Goal: Task Accomplishment & Management: Manage account settings

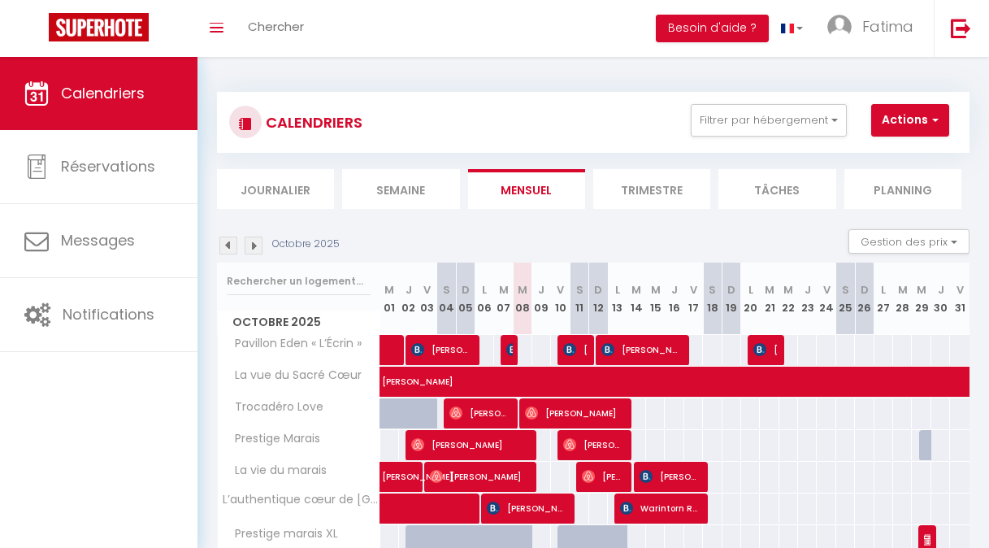
click at [223, 243] on img at bounding box center [228, 245] width 18 height 18
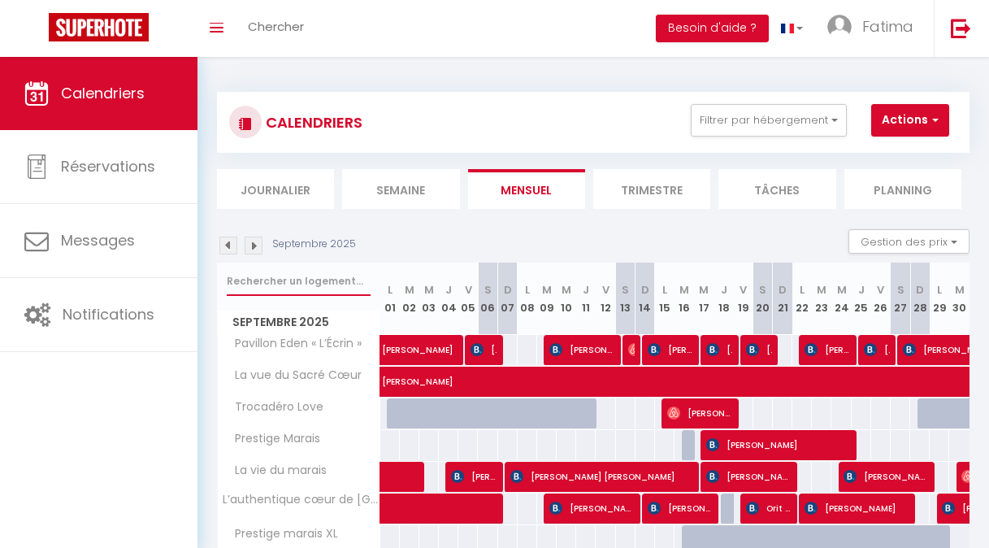
click at [288, 283] on input "text" at bounding box center [299, 280] width 144 height 29
type input "NETFL"
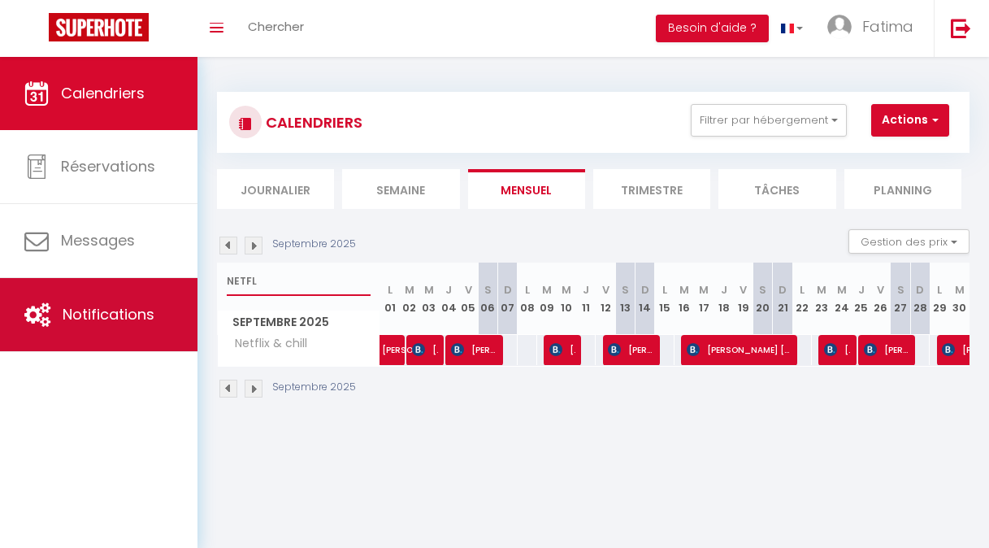
drag, startPoint x: 267, startPoint y: 286, endPoint x: 142, endPoint y: 291, distance: 125.2
click at [142, 291] on div "🟢 Des questions ou besoin d'assistance pour la migration AirBnB? Prenez rdv >>>…" at bounding box center [494, 245] width 989 height 377
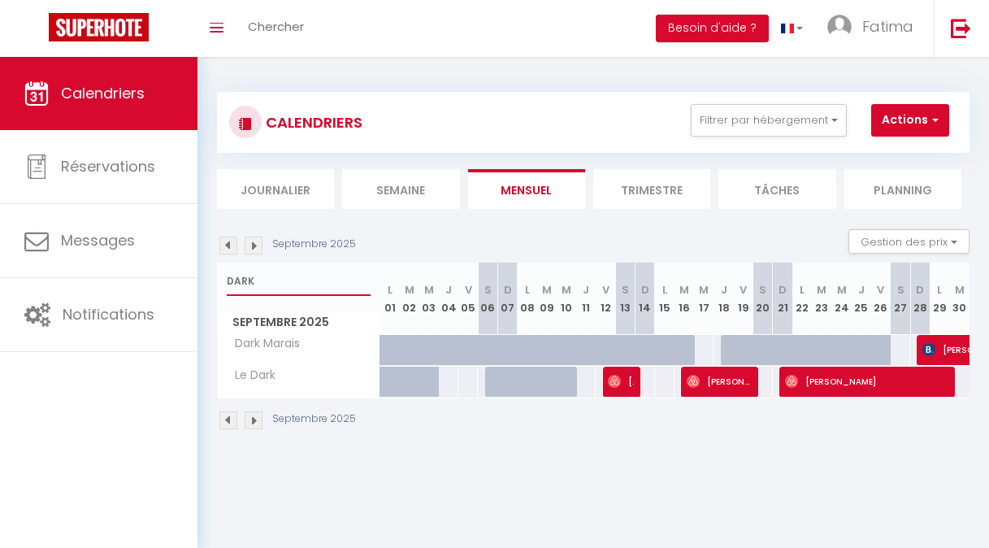
click at [273, 282] on input "DARK" at bounding box center [299, 280] width 144 height 29
type input "D"
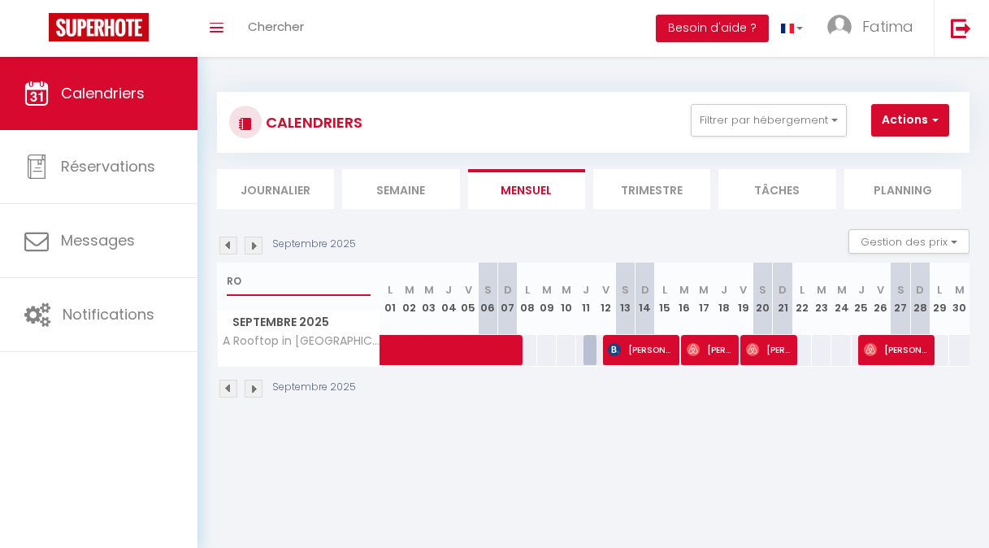
type input "R"
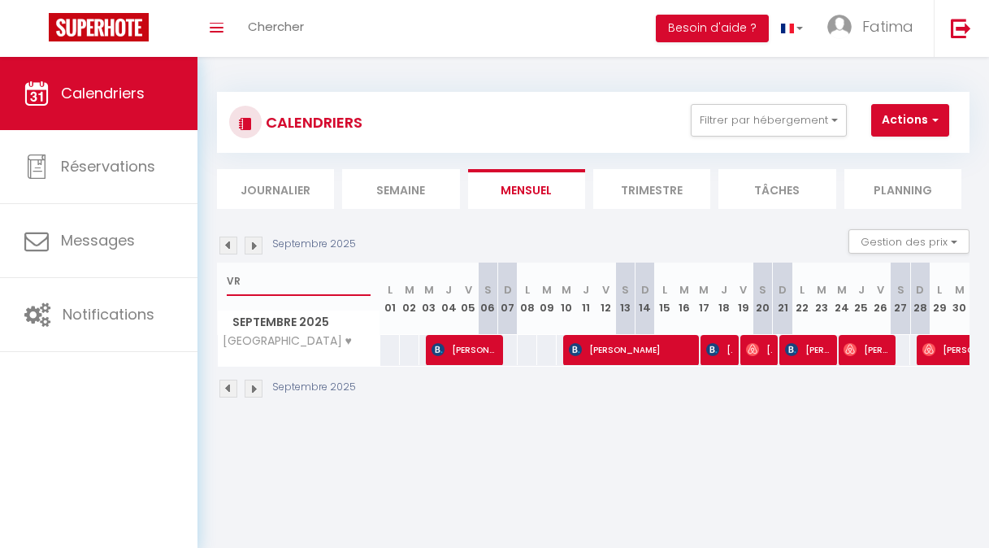
type input "V"
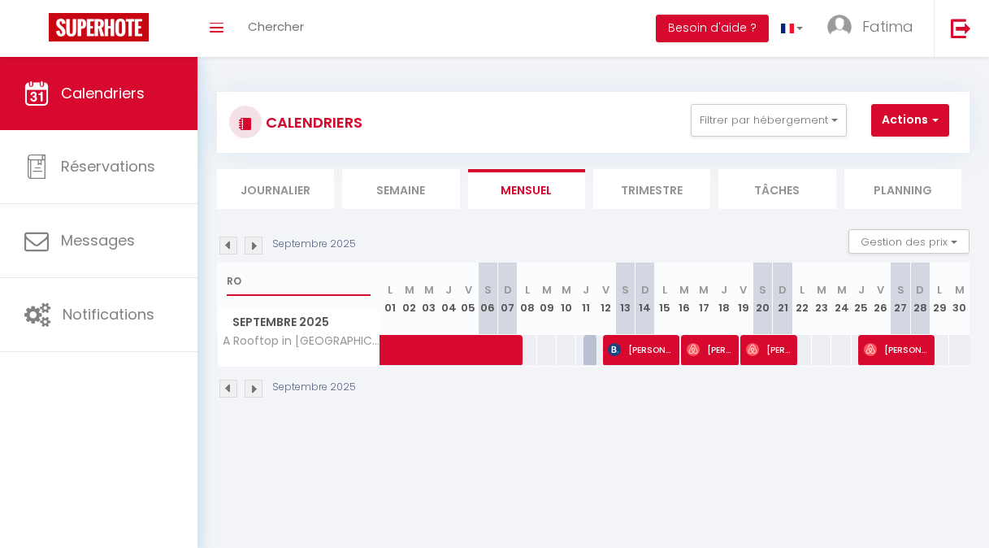
type input "R"
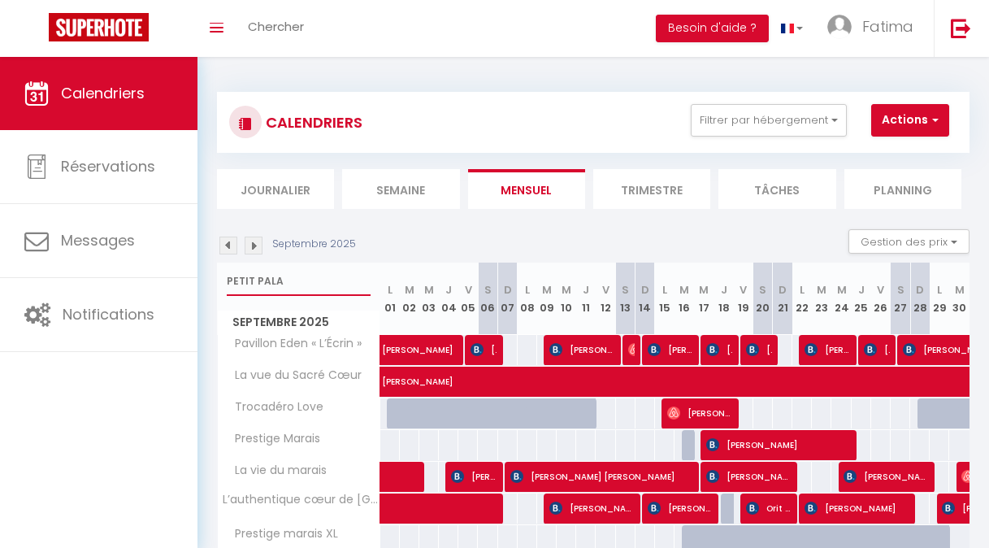
type input "PETIT PALAI"
select select
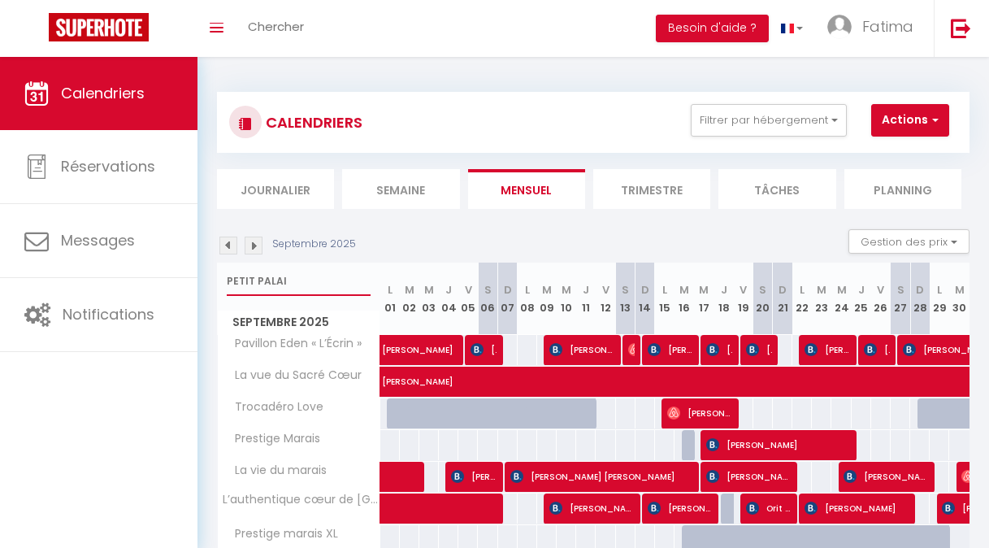
select select
type input "[GEOGRAPHIC_DATA]"
select select
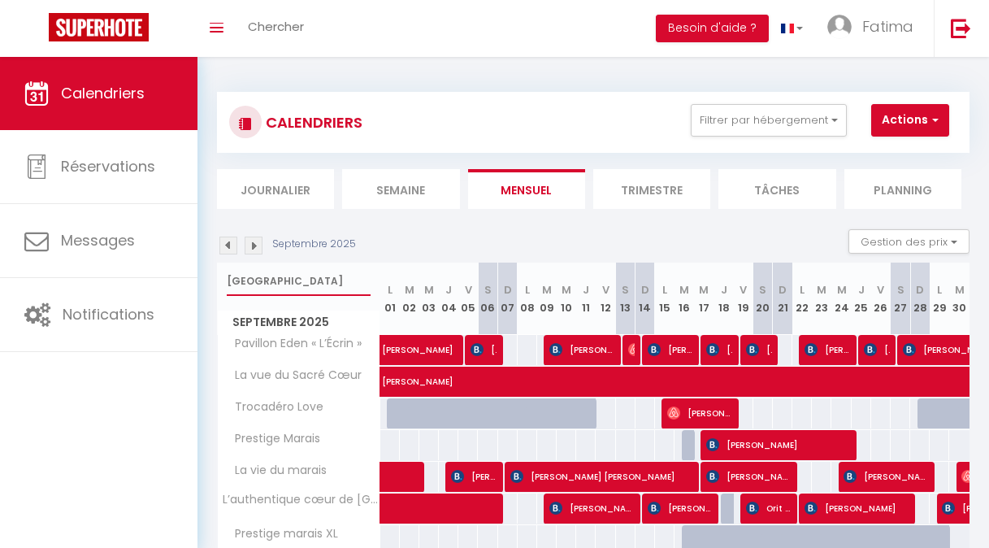
select select
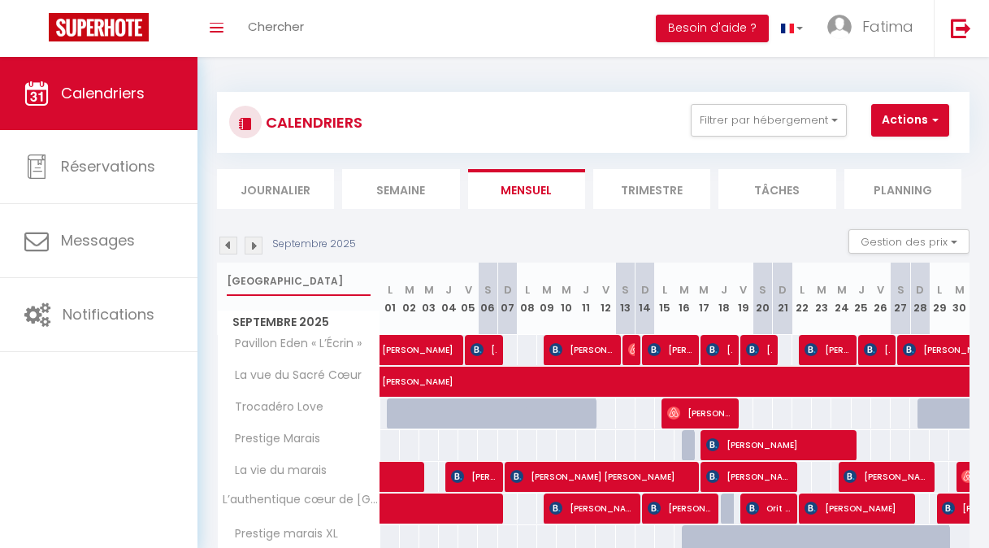
select select
type input "[GEOGRAPHIC_DATA]"
select select
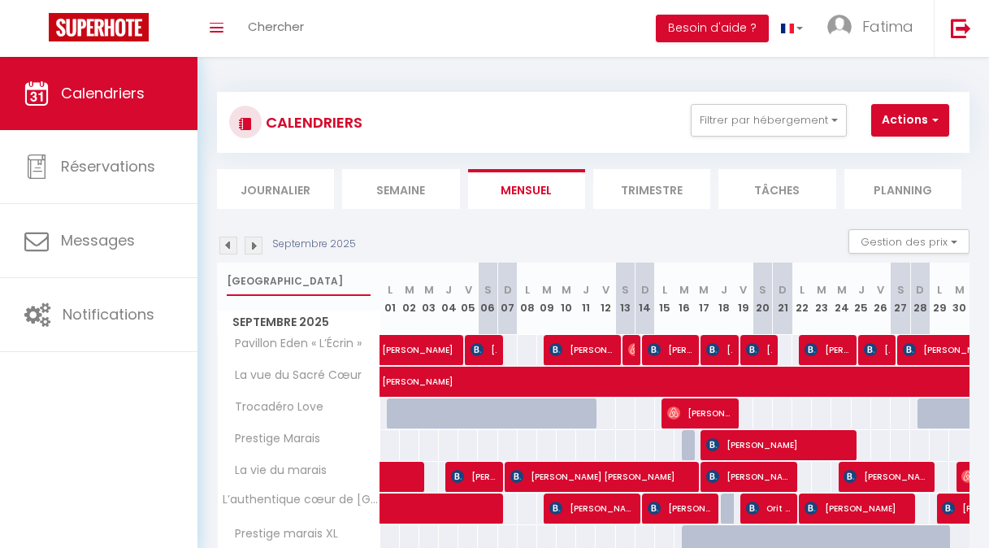
select select
type input "[GEOGRAPHIC_DATA]"
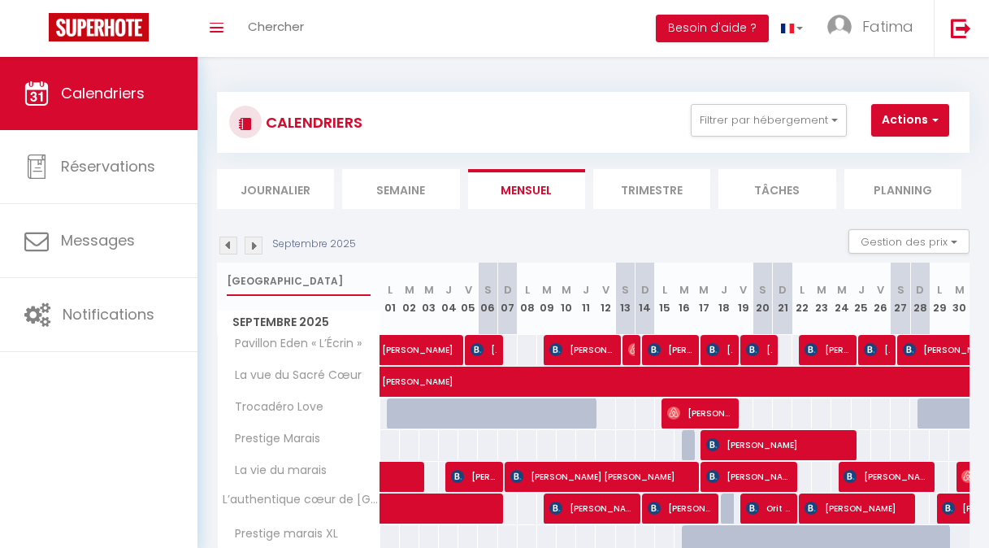
select select
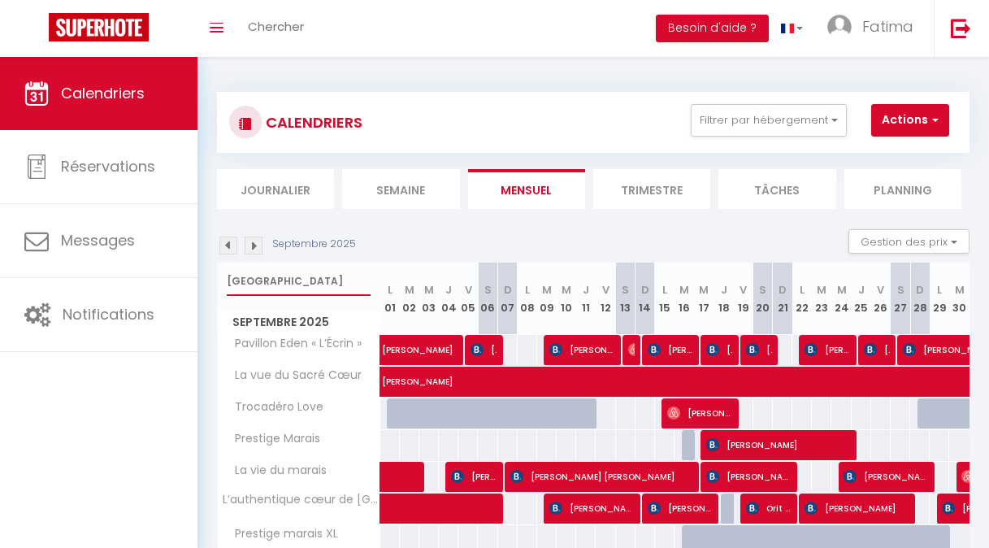
select select
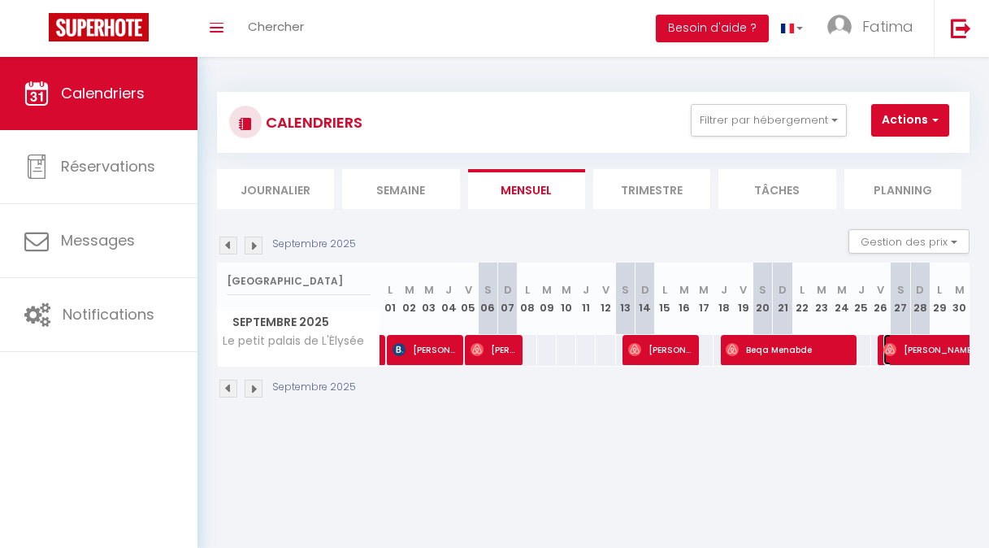
click at [917, 353] on span "[PERSON_NAME] wants" at bounding box center [976, 349] width 187 height 31
select select "OK"
select select "0"
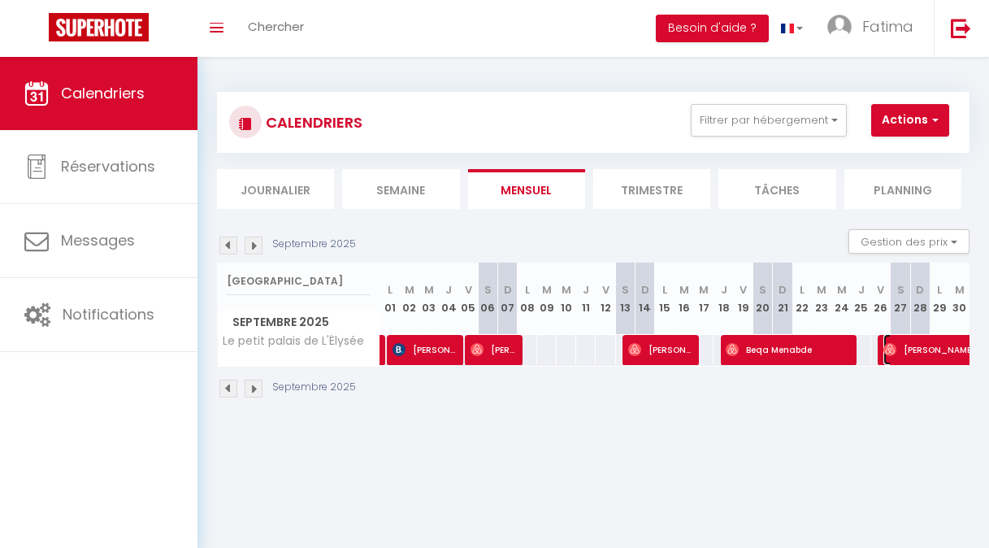
select select "1"
select select
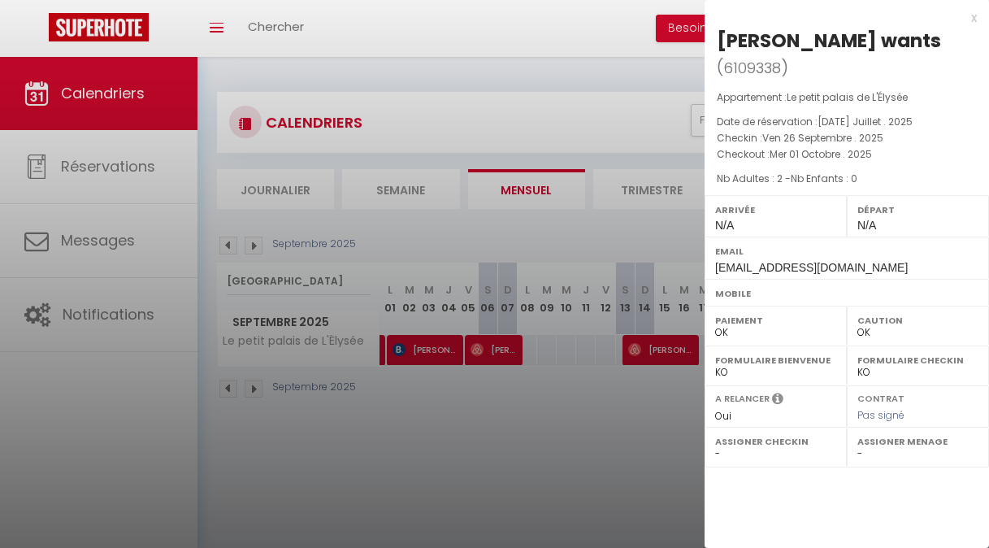
click at [654, 457] on div at bounding box center [494, 274] width 989 height 548
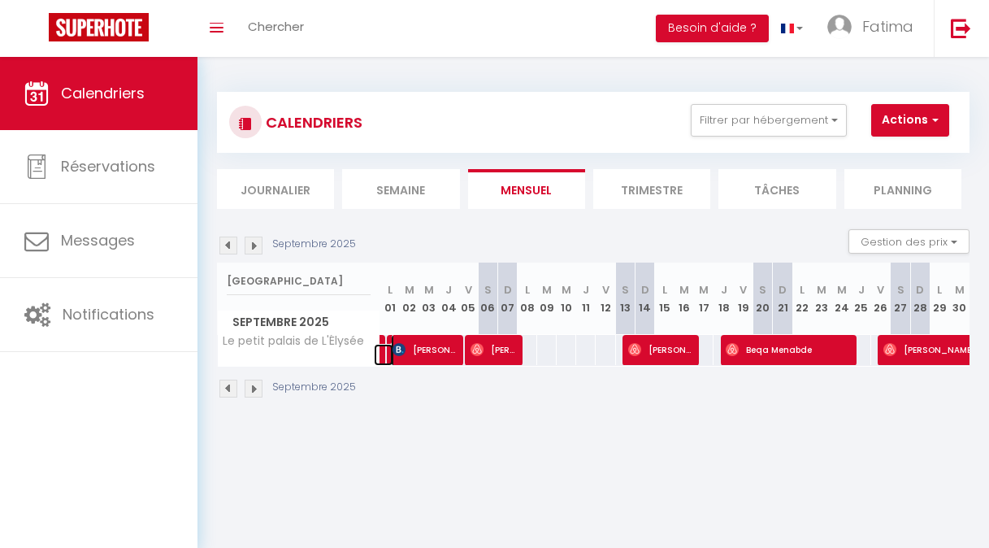
click at [381, 356] on link at bounding box center [383, 355] width 19 height 22
click at [303, 287] on input "[GEOGRAPHIC_DATA]" at bounding box center [299, 280] width 144 height 29
type input "P"
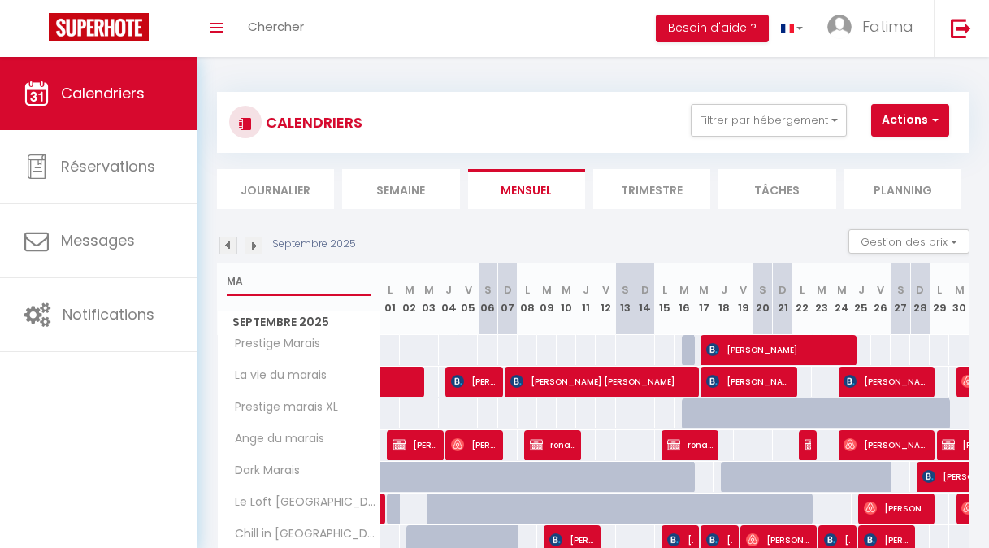
type input "M"
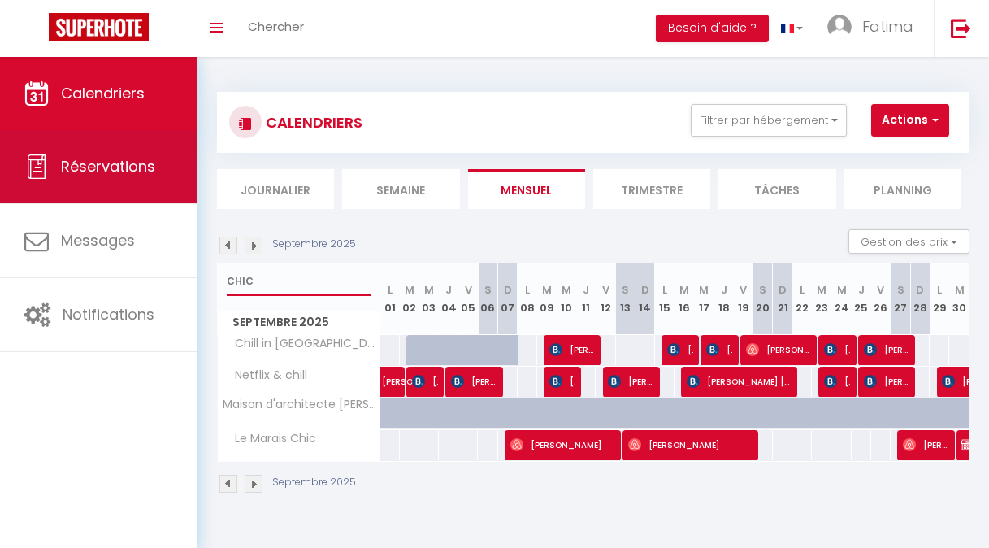
type input "CHIC"
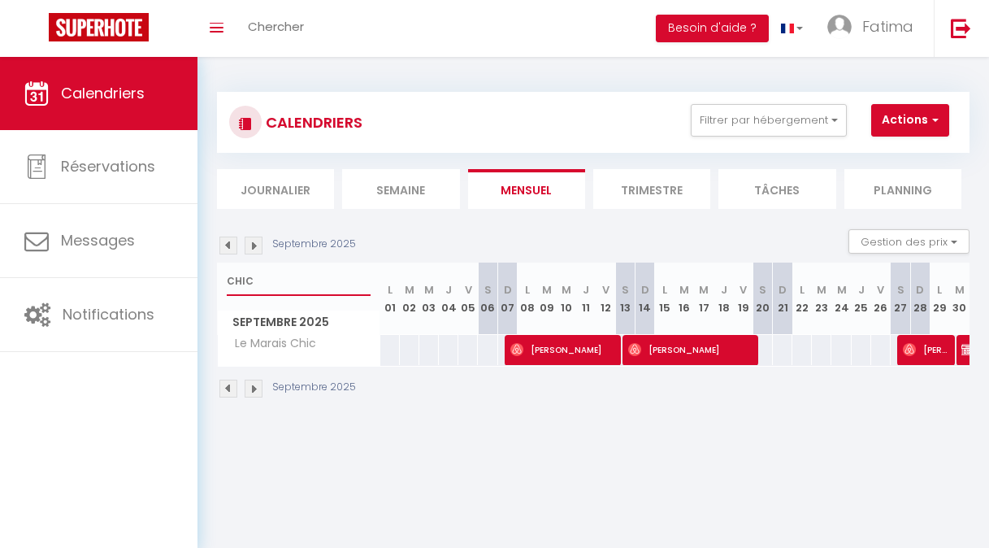
click at [255, 280] on input "CHIC" at bounding box center [299, 280] width 144 height 29
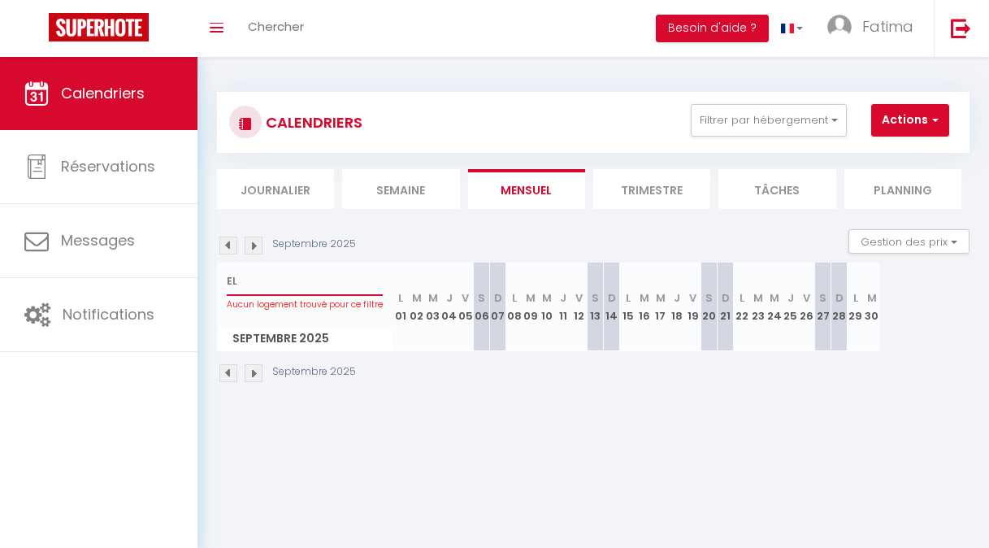
type input "E"
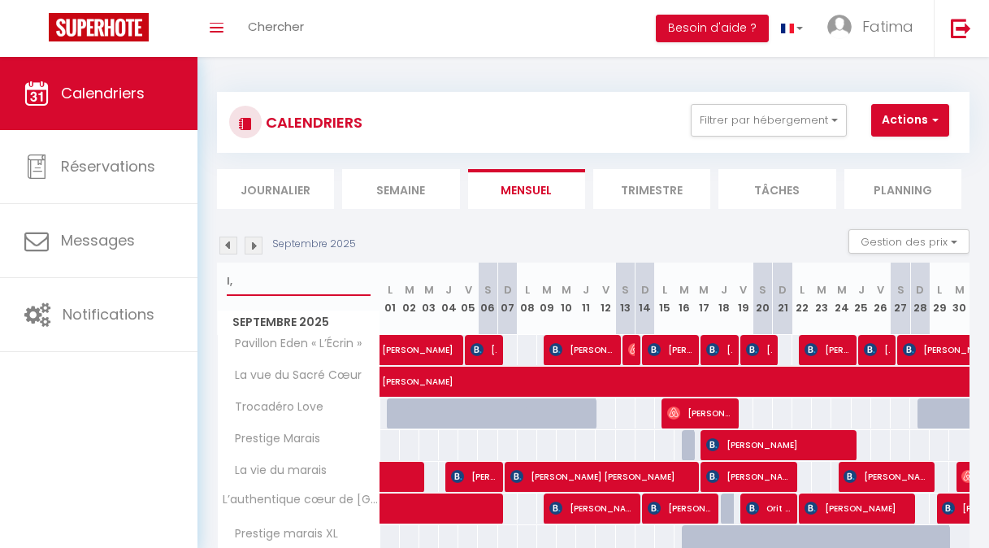
type input "l"
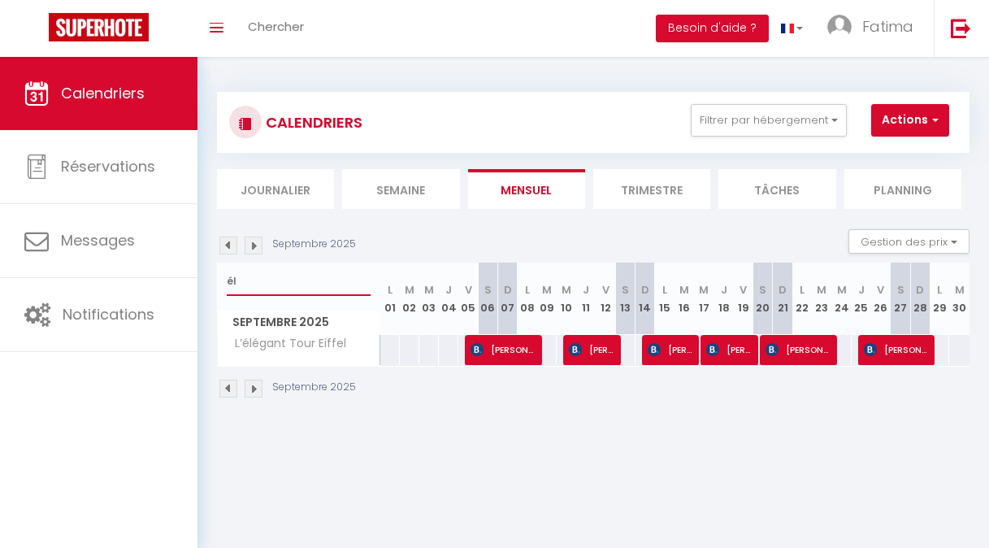
type input "é"
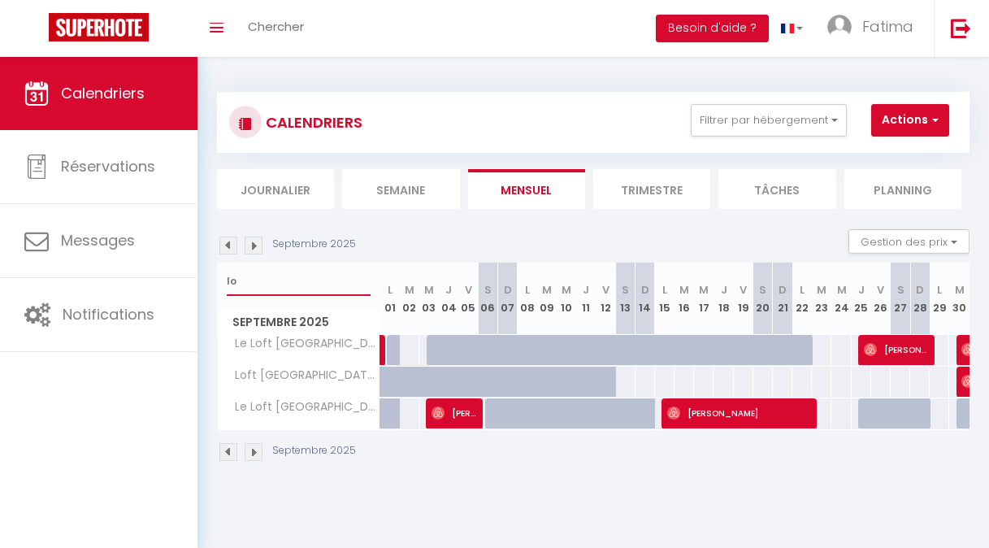
type input "l"
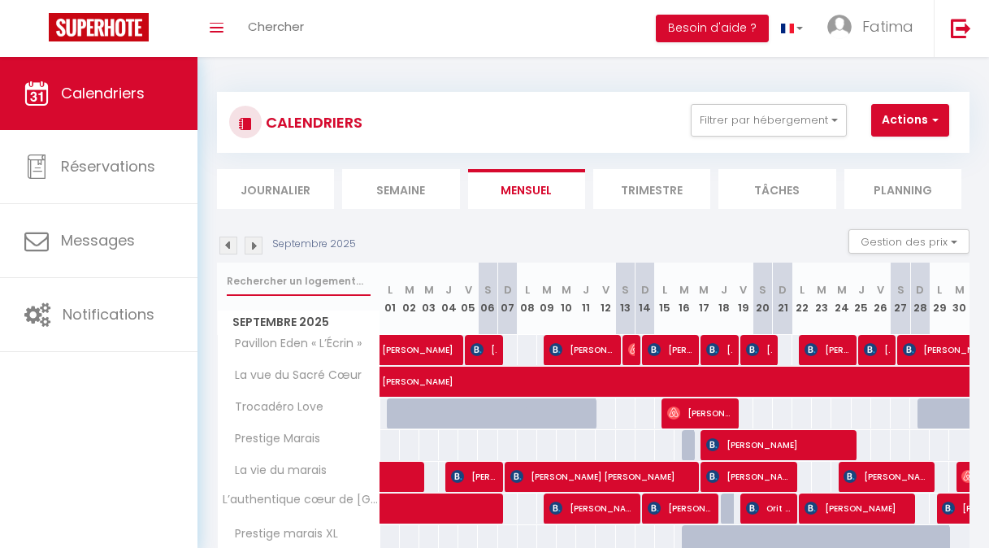
click at [288, 269] on input "text" at bounding box center [299, 280] width 144 height 29
click at [269, 288] on input "text" at bounding box center [299, 280] width 144 height 29
type input "l'"
click at [921, 349] on span "[PERSON_NAME]" at bounding box center [996, 349] width 187 height 31
select select "KO"
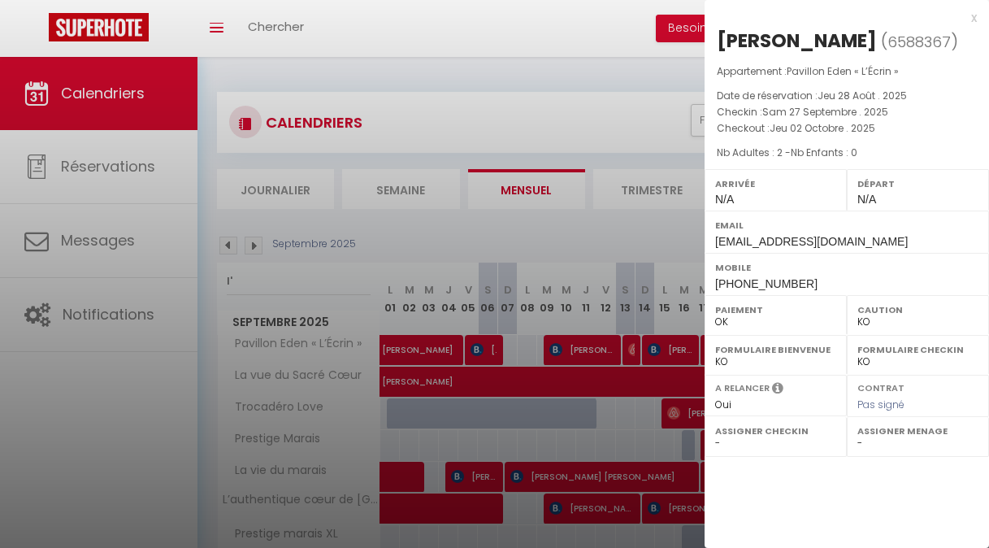
click at [605, 376] on div at bounding box center [494, 274] width 989 height 548
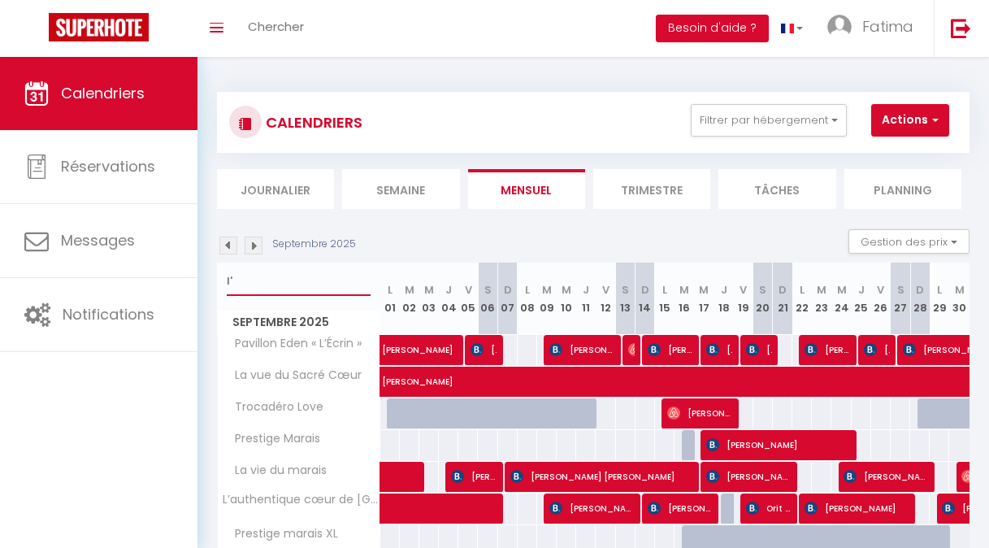
click at [233, 283] on input "l'" at bounding box center [299, 280] width 144 height 29
type input "l"
type input ","
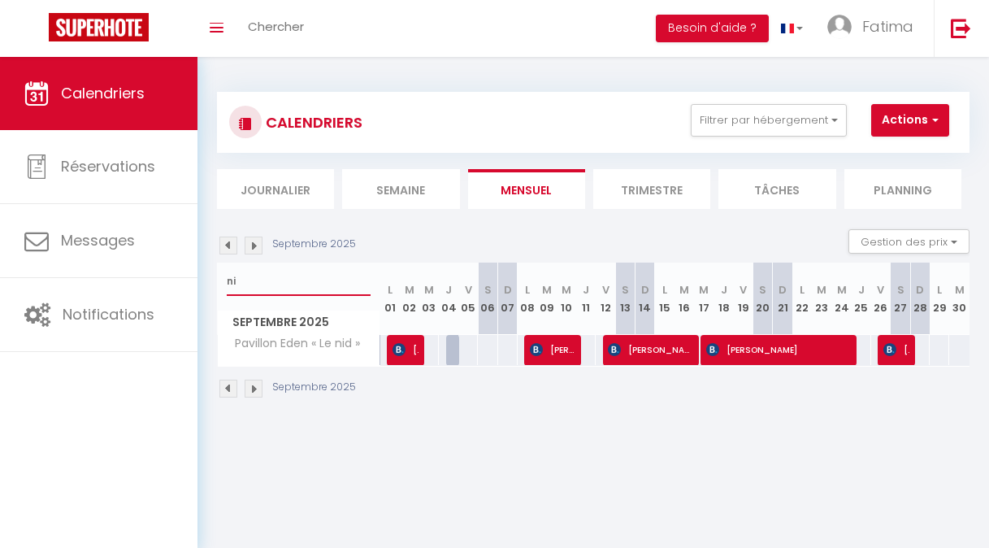
type input "n"
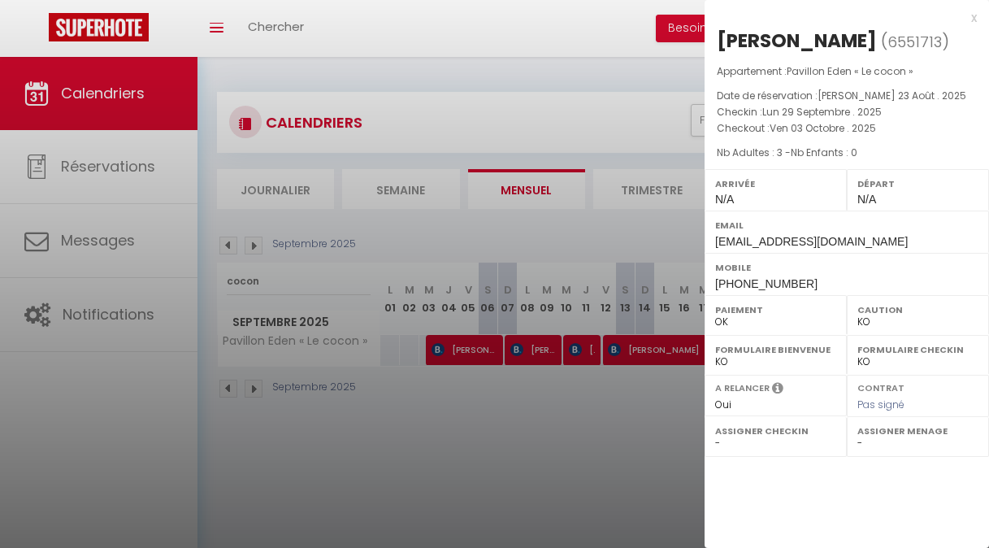
click at [589, 397] on div at bounding box center [494, 274] width 989 height 548
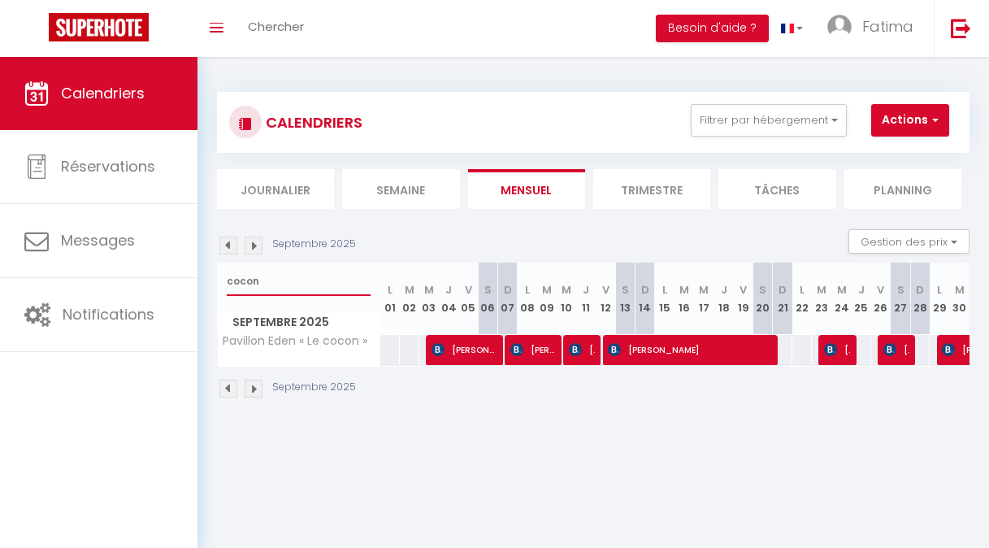
click at [284, 277] on input "cocon" at bounding box center [299, 280] width 144 height 29
type input "c"
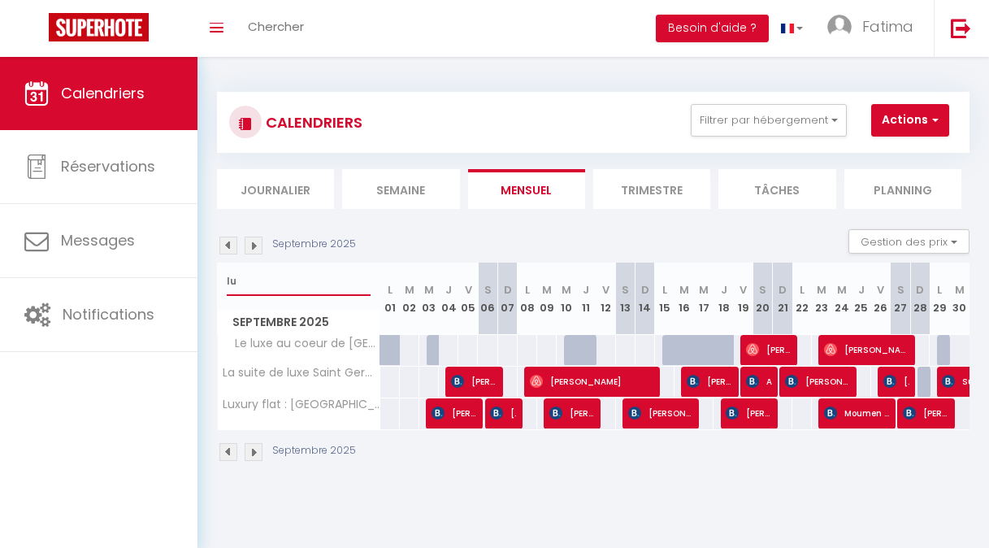
type input "l"
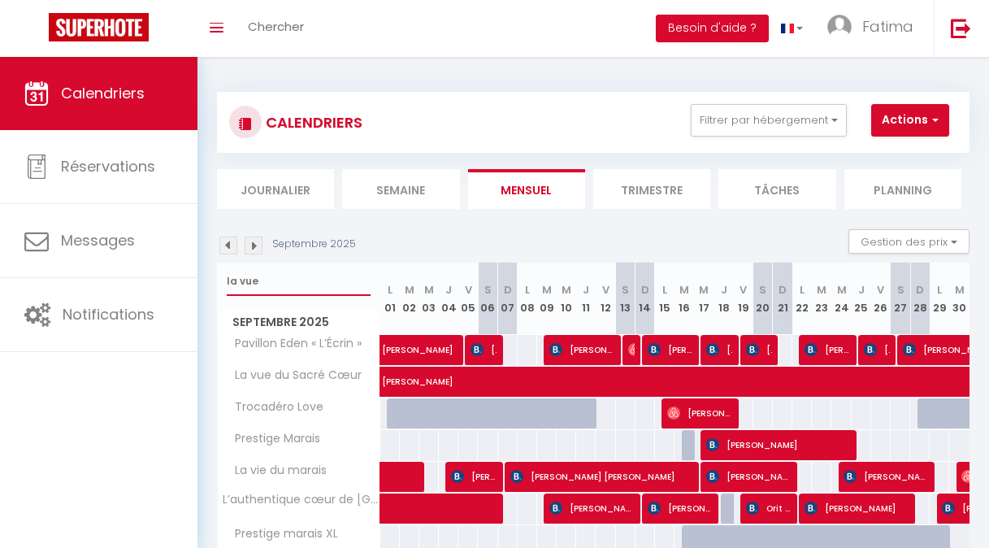
type input "la vue"
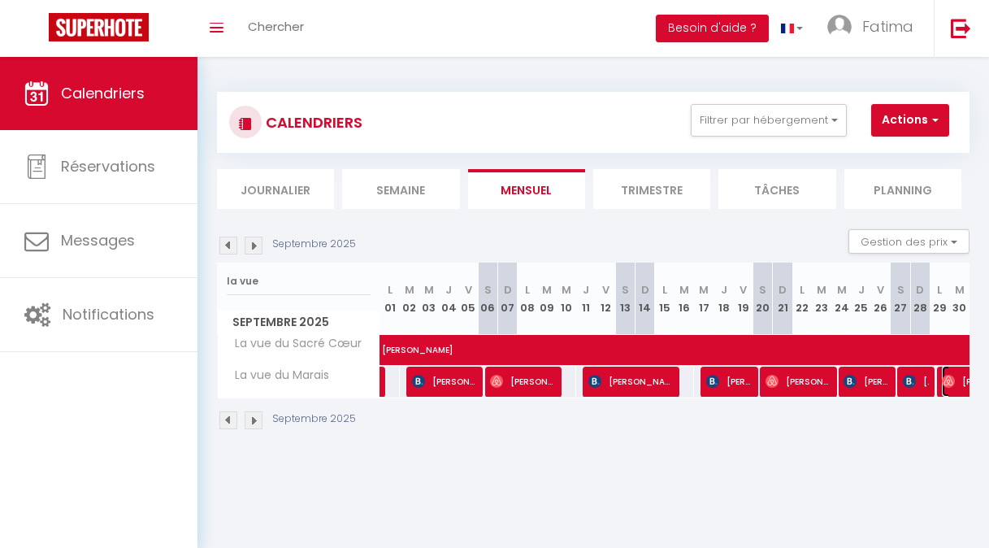
click at [942, 385] on img at bounding box center [948, 381] width 13 height 13
select select "OK"
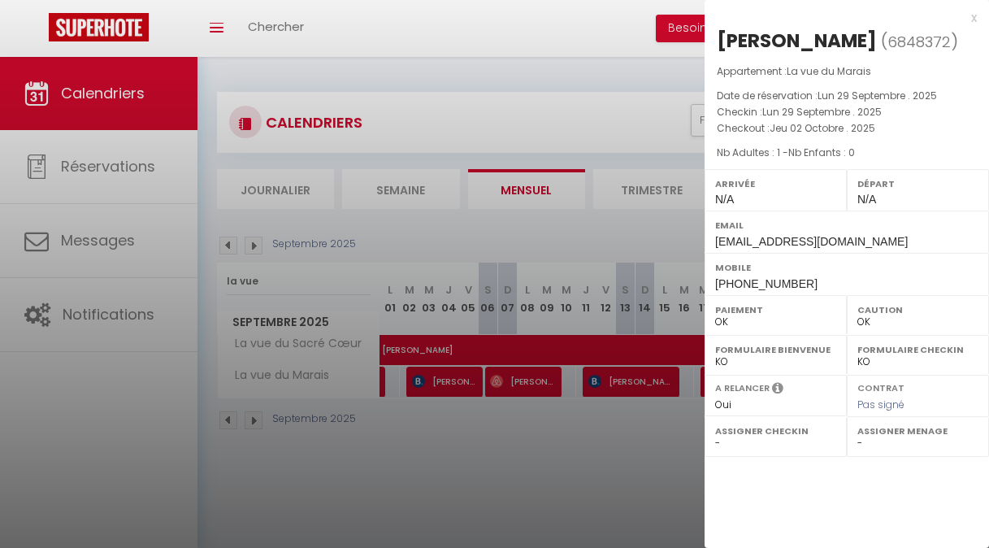
click at [591, 433] on div at bounding box center [494, 274] width 989 height 548
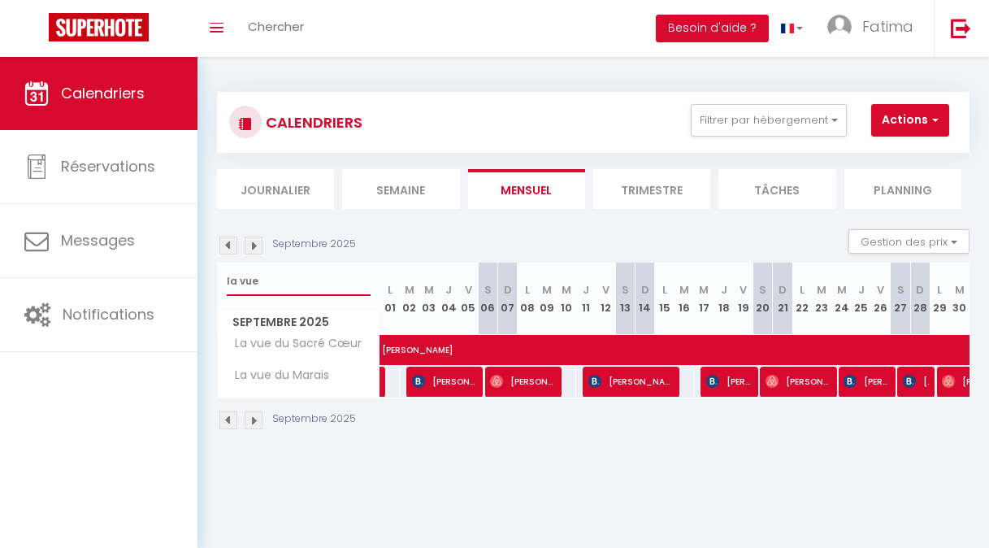
click at [266, 271] on input "la vue" at bounding box center [299, 280] width 144 height 29
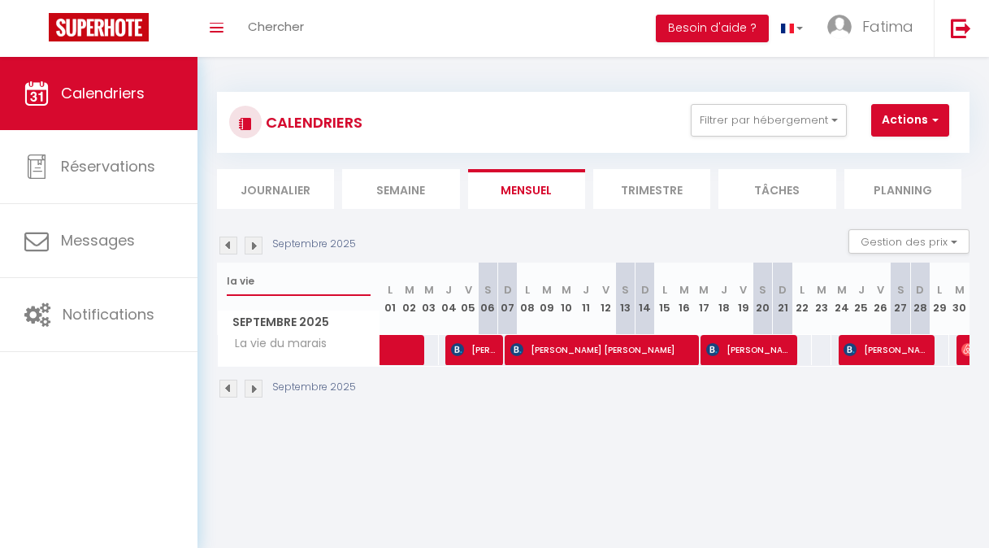
click at [288, 283] on input "la vie" at bounding box center [299, 280] width 144 height 29
type input "l"
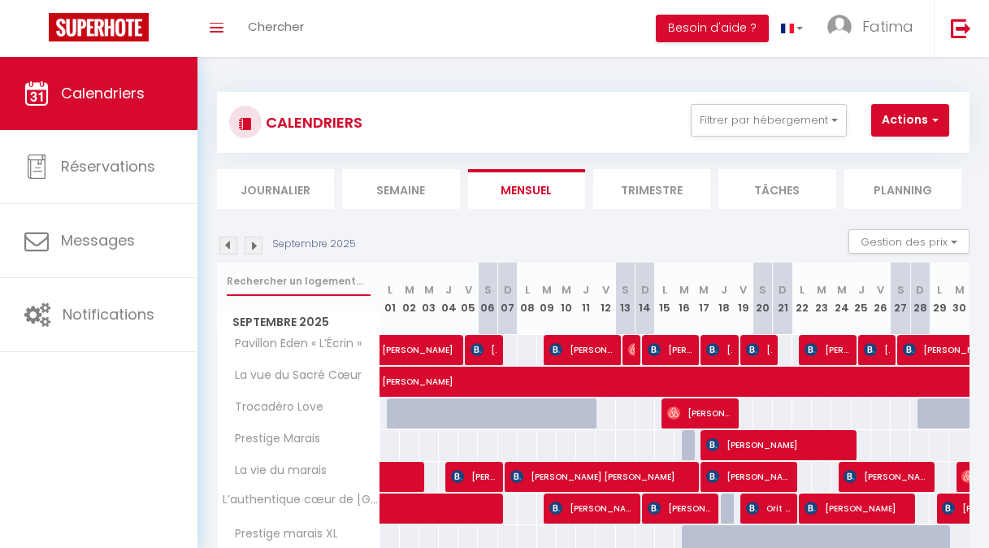
type input "l"
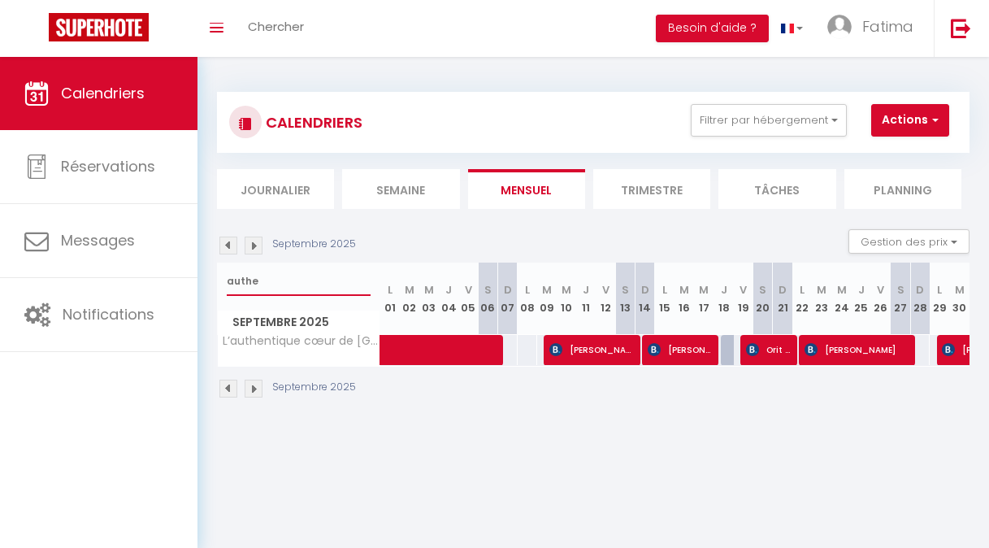
type input "authe"
click at [943, 348] on img at bounding box center [948, 349] width 13 height 13
select select "KO"
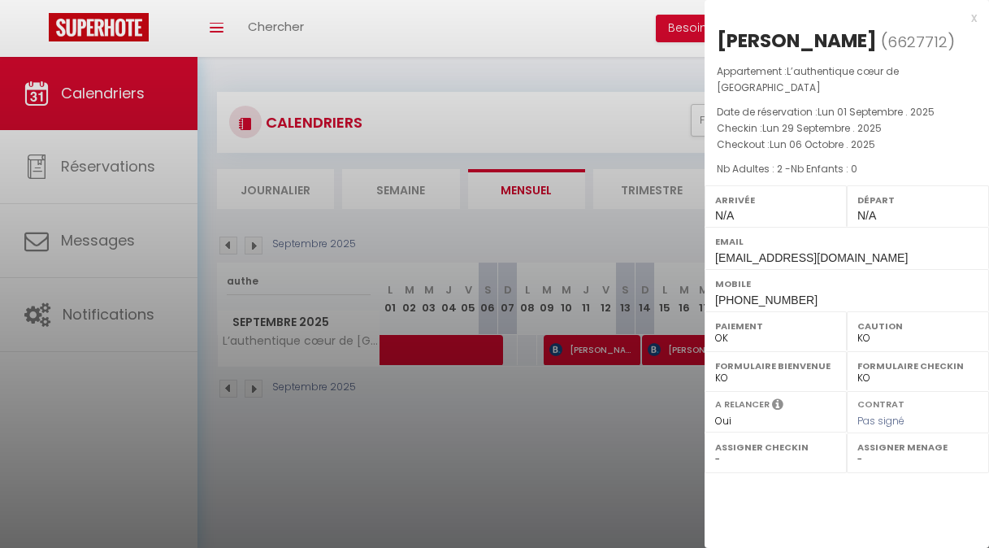
click at [633, 398] on div at bounding box center [494, 274] width 989 height 548
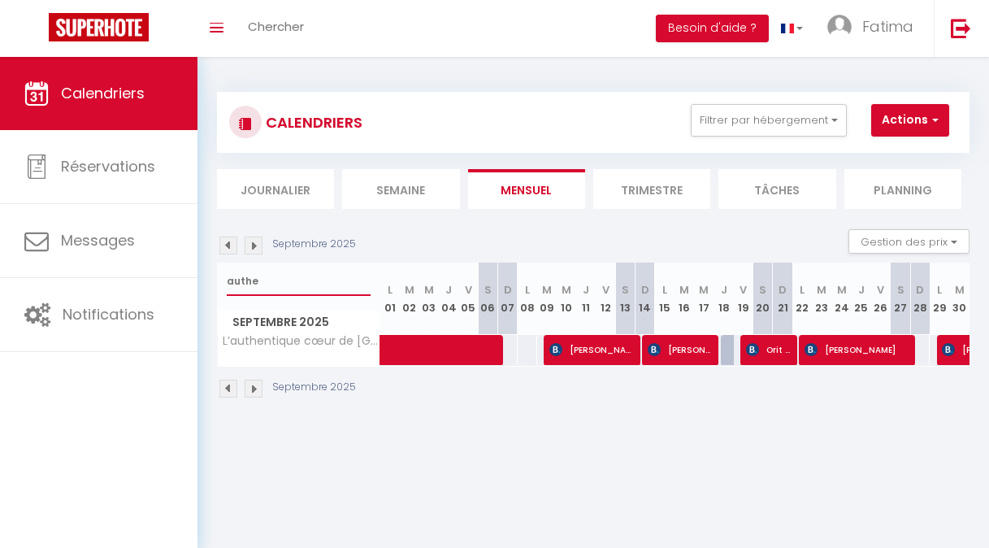
click at [265, 284] on input "authe" at bounding box center [299, 280] width 144 height 29
type input "a"
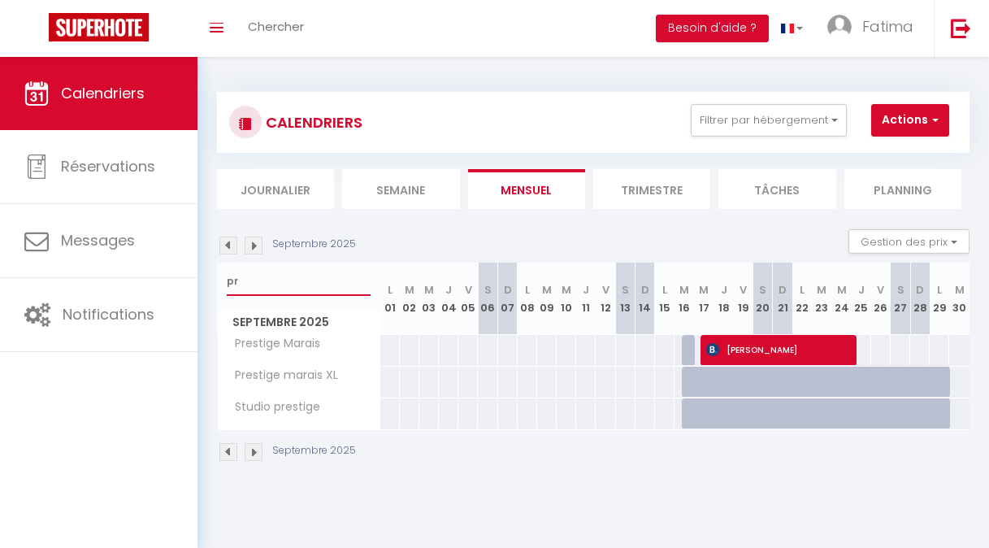
type input "p"
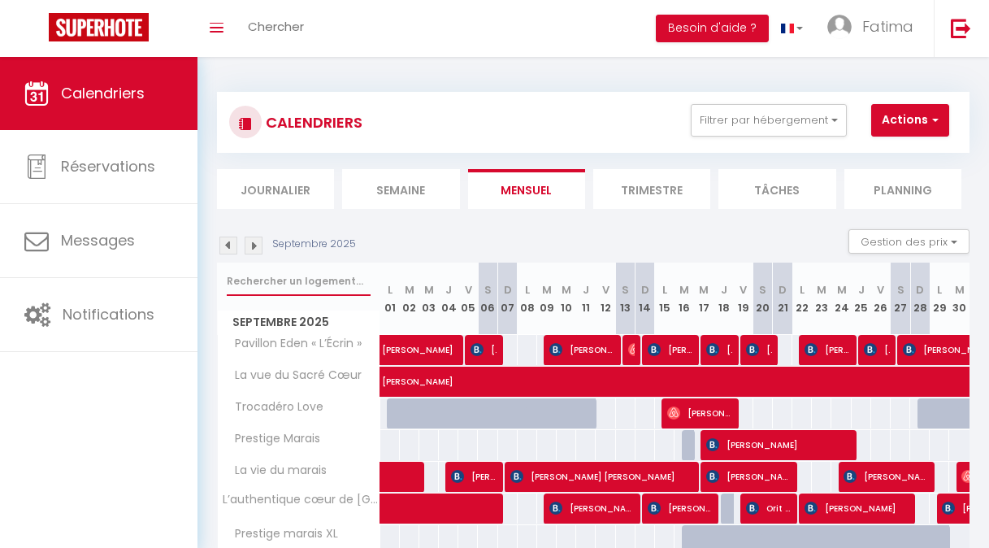
click at [270, 277] on input "text" at bounding box center [299, 280] width 144 height 29
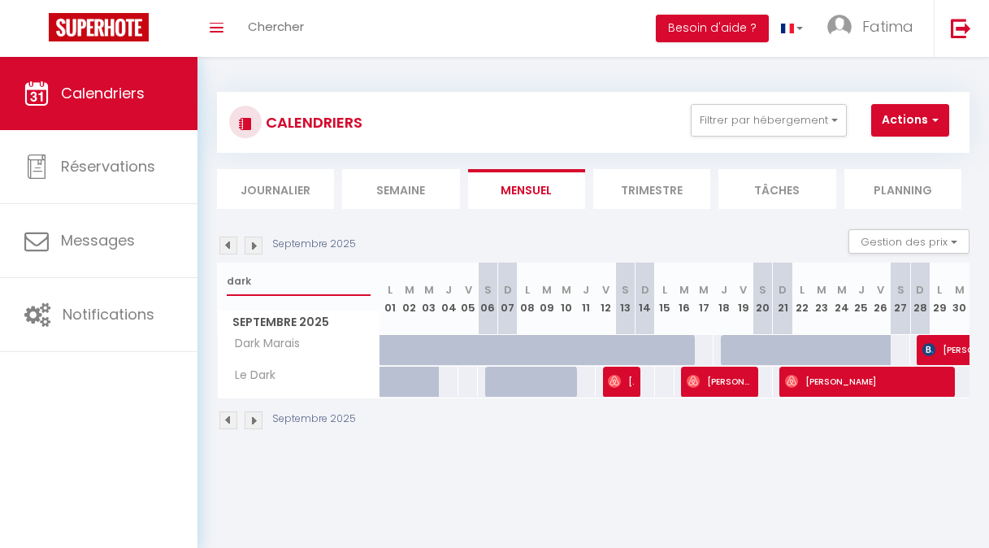
type input "dark"
